Goal: Navigation & Orientation: Find specific page/section

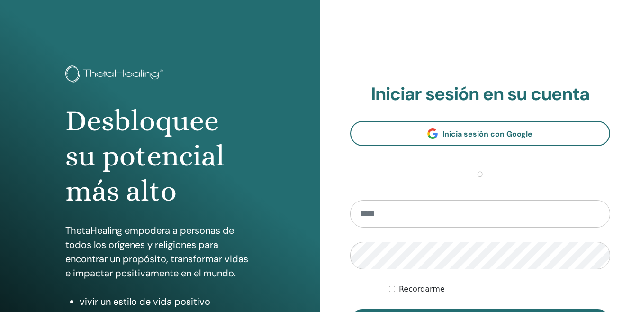
click at [410, 204] on input "email" at bounding box center [480, 213] width 261 height 27
type input "**********"
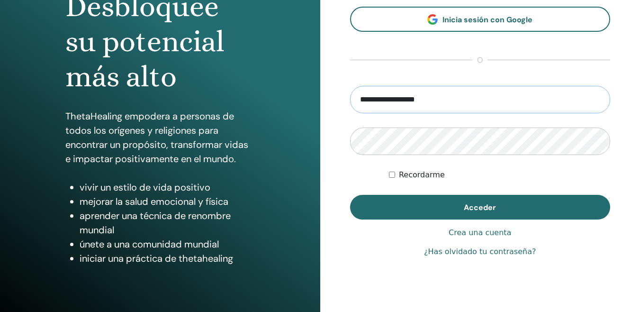
scroll to position [116, 0]
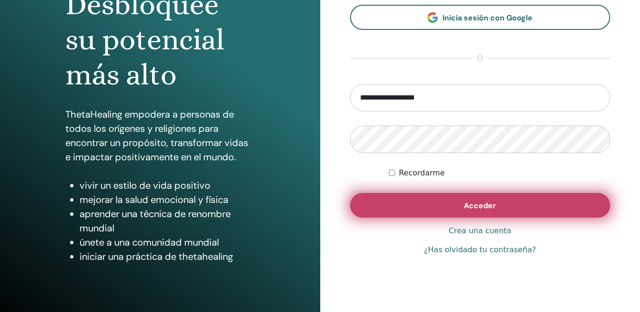
click at [457, 202] on button "Acceder" at bounding box center [480, 205] width 261 height 25
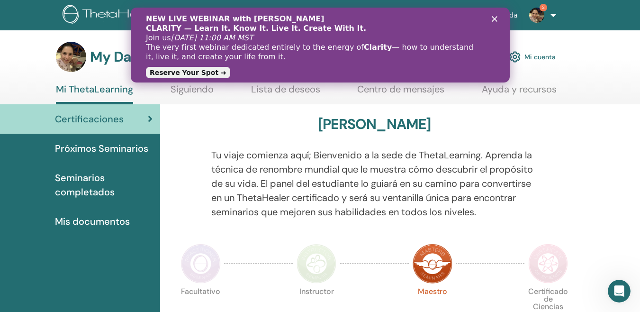
click at [313, 272] on img at bounding box center [317, 264] width 40 height 40
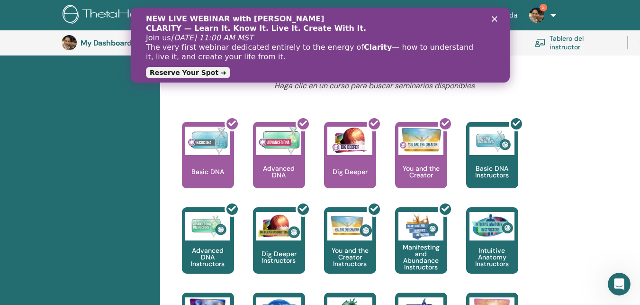
scroll to position [364, 0]
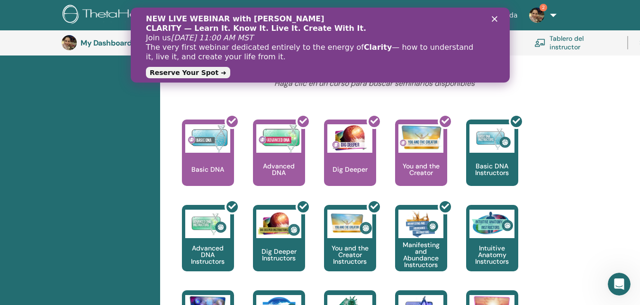
click at [497, 15] on div "NEW LIVE WEBINAR with [PERSON_NAME] CLARITY — Learn It. Know It. Live It. Creat…" at bounding box center [319, 44] width 379 height 67
click at [495, 18] on polygon "Cerrar" at bounding box center [495, 19] width 6 height 6
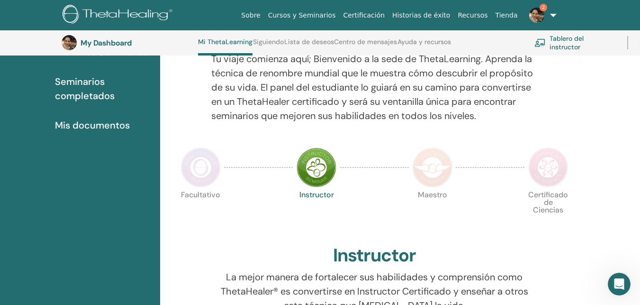
scroll to position [122, 0]
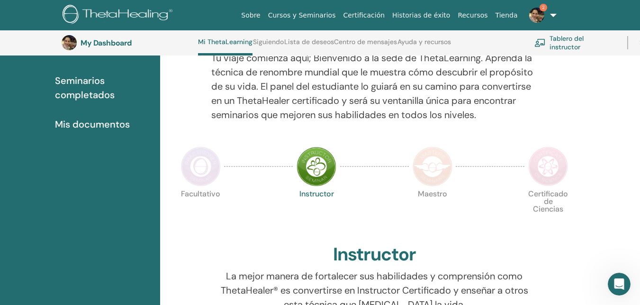
click at [442, 174] on img at bounding box center [433, 166] width 40 height 40
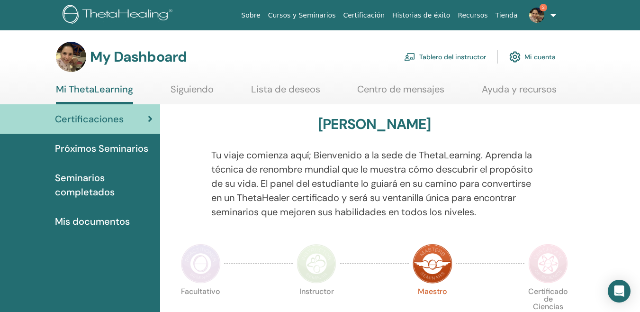
click at [541, 12] on img at bounding box center [537, 15] width 15 height 15
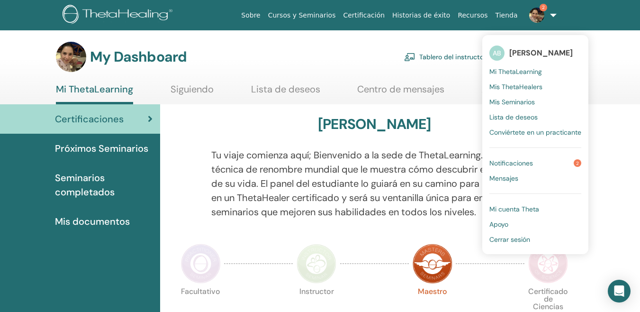
click at [517, 164] on span "Notificaciones" at bounding box center [512, 163] width 44 height 9
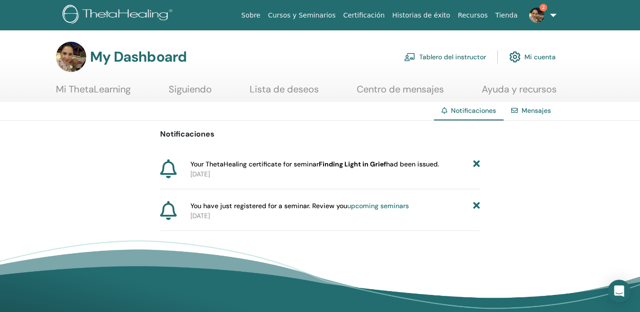
click at [475, 167] on icon at bounding box center [477, 164] width 7 height 10
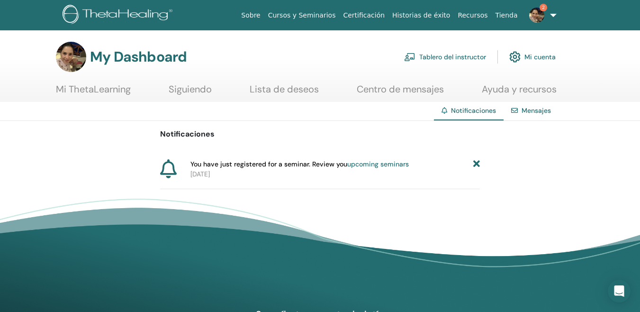
click at [476, 164] on icon at bounding box center [477, 164] width 7 height 10
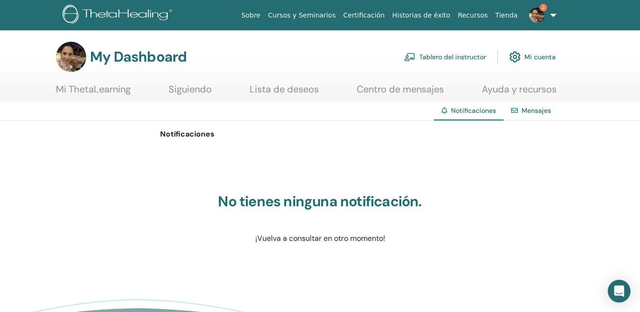
click at [542, 18] on img at bounding box center [537, 15] width 15 height 15
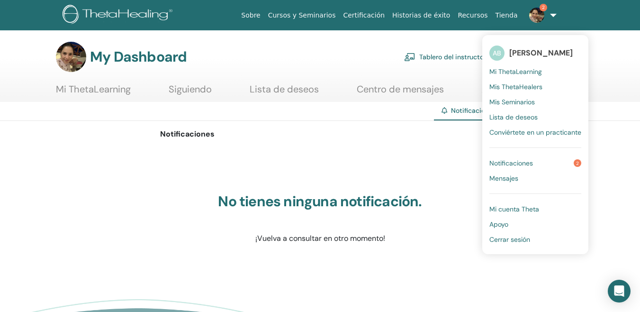
click at [521, 162] on span "Notificaciones" at bounding box center [512, 163] width 44 height 9
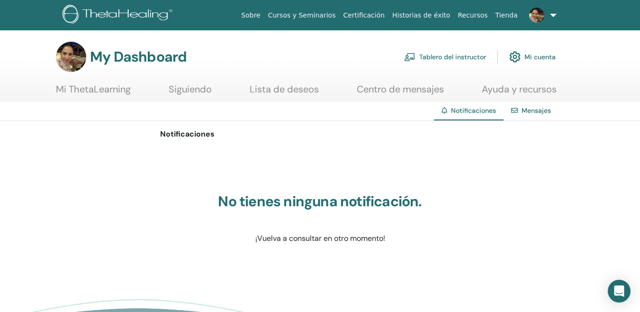
click at [542, 15] on img at bounding box center [537, 15] width 15 height 15
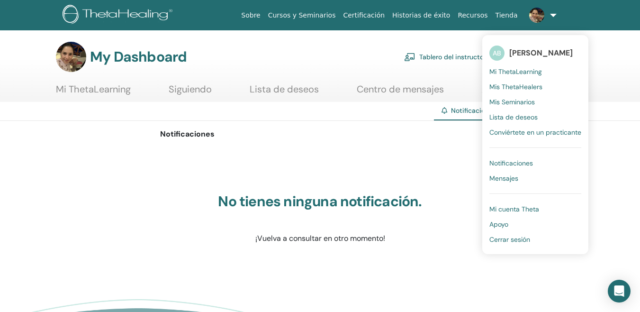
click at [519, 68] on span "Mi ThetaLearning" at bounding box center [516, 71] width 53 height 9
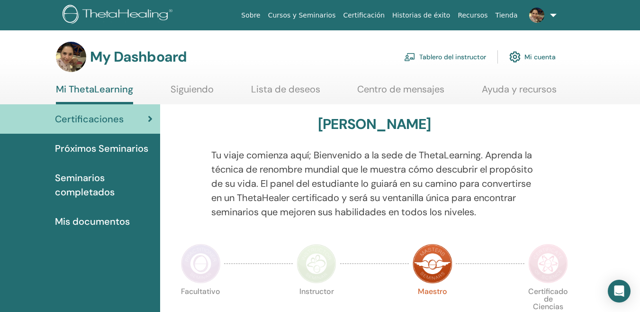
click at [468, 57] on link "Tablero del instructor" at bounding box center [445, 56] width 82 height 21
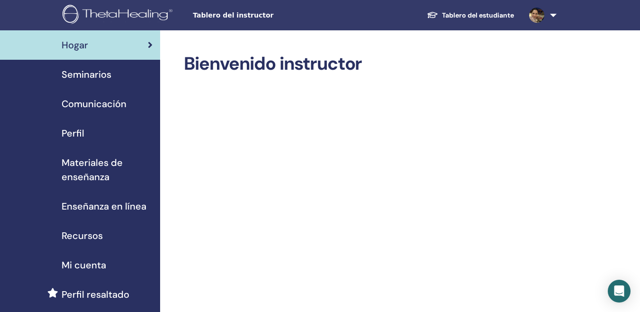
click at [100, 175] on span "Materiales de enseñanza" at bounding box center [107, 169] width 91 height 28
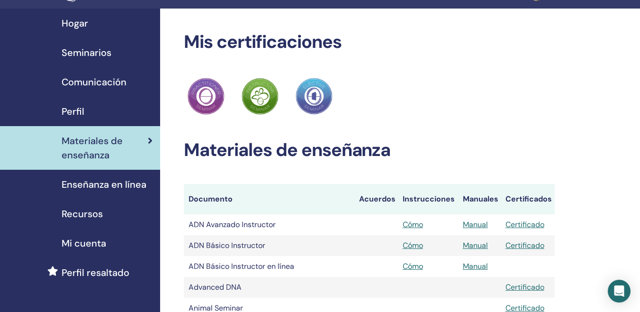
scroll to position [25, 0]
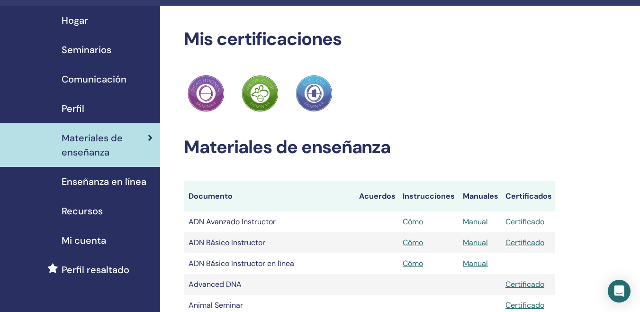
click at [114, 183] on span "Enseñanza en línea" at bounding box center [104, 181] width 85 height 14
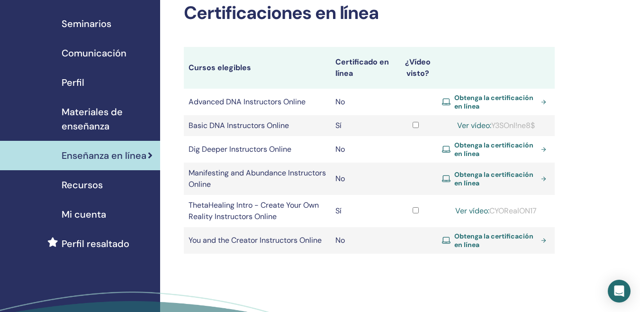
scroll to position [52, 0]
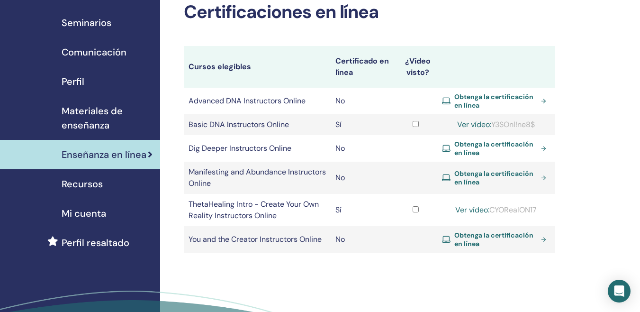
click at [87, 185] on span "Recursos" at bounding box center [82, 184] width 41 height 14
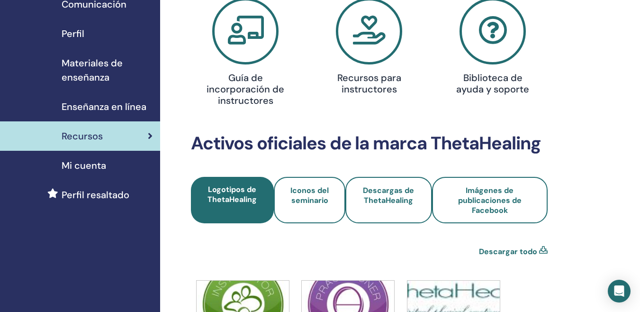
scroll to position [92, 0]
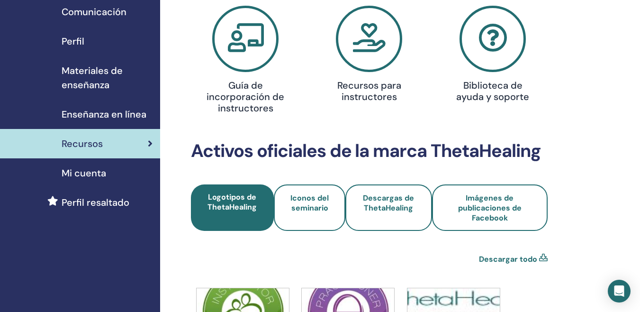
click at [252, 53] on icon at bounding box center [245, 39] width 66 height 66
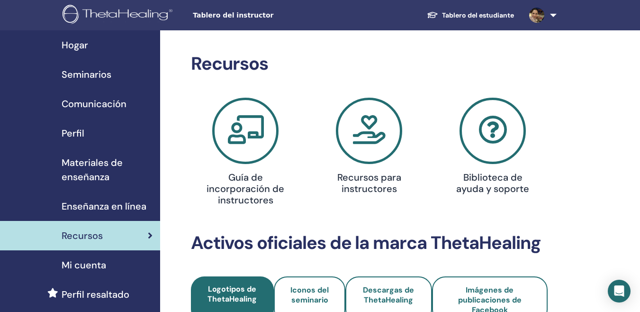
scroll to position [92, 0]
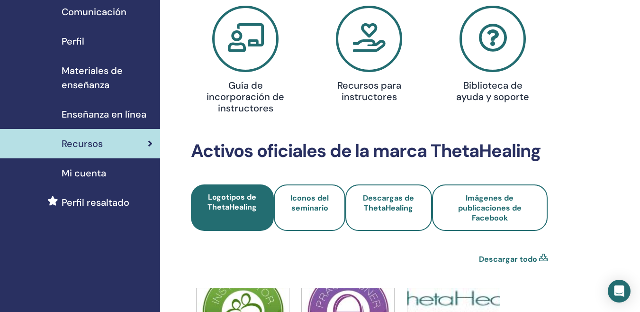
click at [374, 41] on icon at bounding box center [369, 39] width 66 height 66
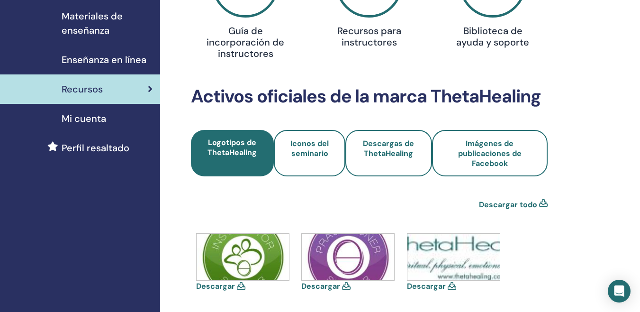
scroll to position [147, 0]
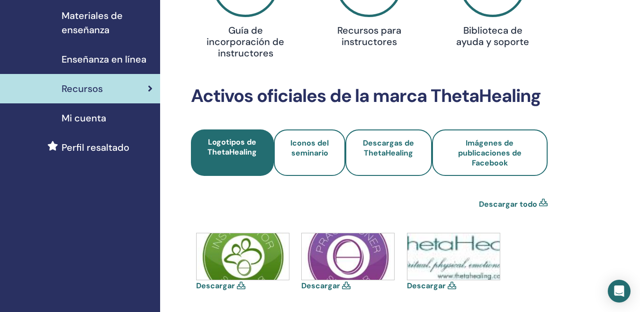
click at [99, 144] on span "Perfil resaltado" at bounding box center [96, 147] width 68 height 14
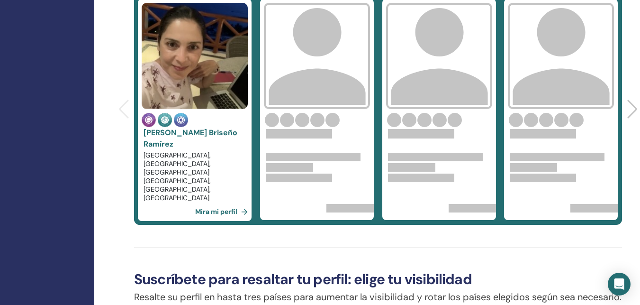
scroll to position [393, 66]
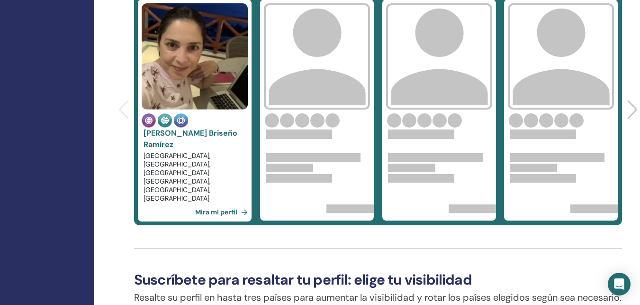
click at [207, 213] on link "Mira mi perfil" at bounding box center [223, 211] width 56 height 19
